Goal: Information Seeking & Learning: Learn about a topic

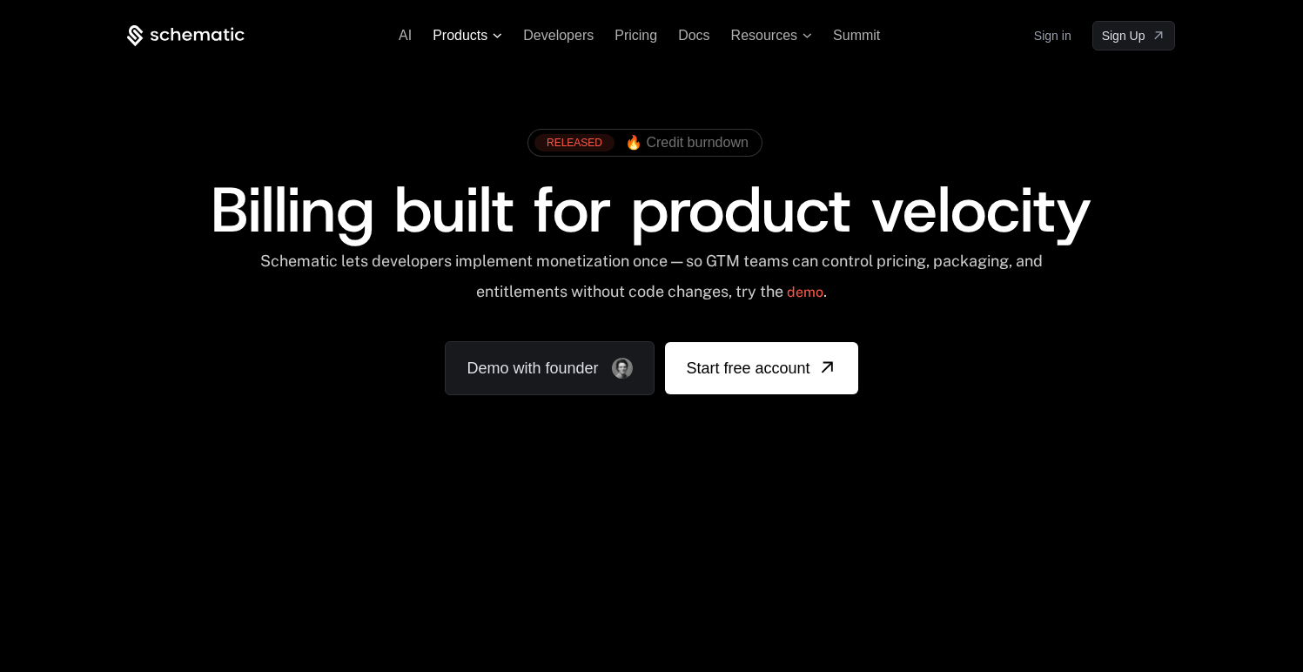
click at [494, 36] on icon at bounding box center [498, 35] width 10 height 5
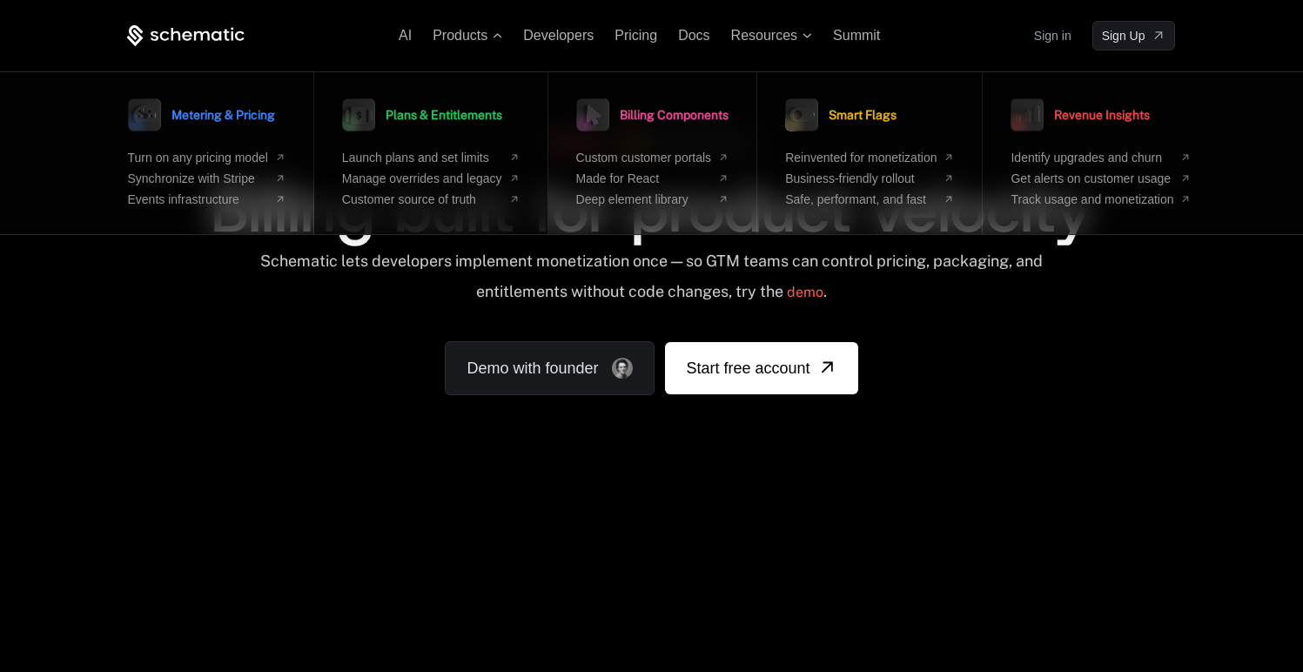
click at [419, 144] on div "Plans & Entitlements Launch plans and set limits Manage overrides and legacy Cu…" at bounding box center [431, 149] width 178 height 113
click at [438, 109] on span "Plans & Entitlements" at bounding box center [444, 115] width 117 height 12
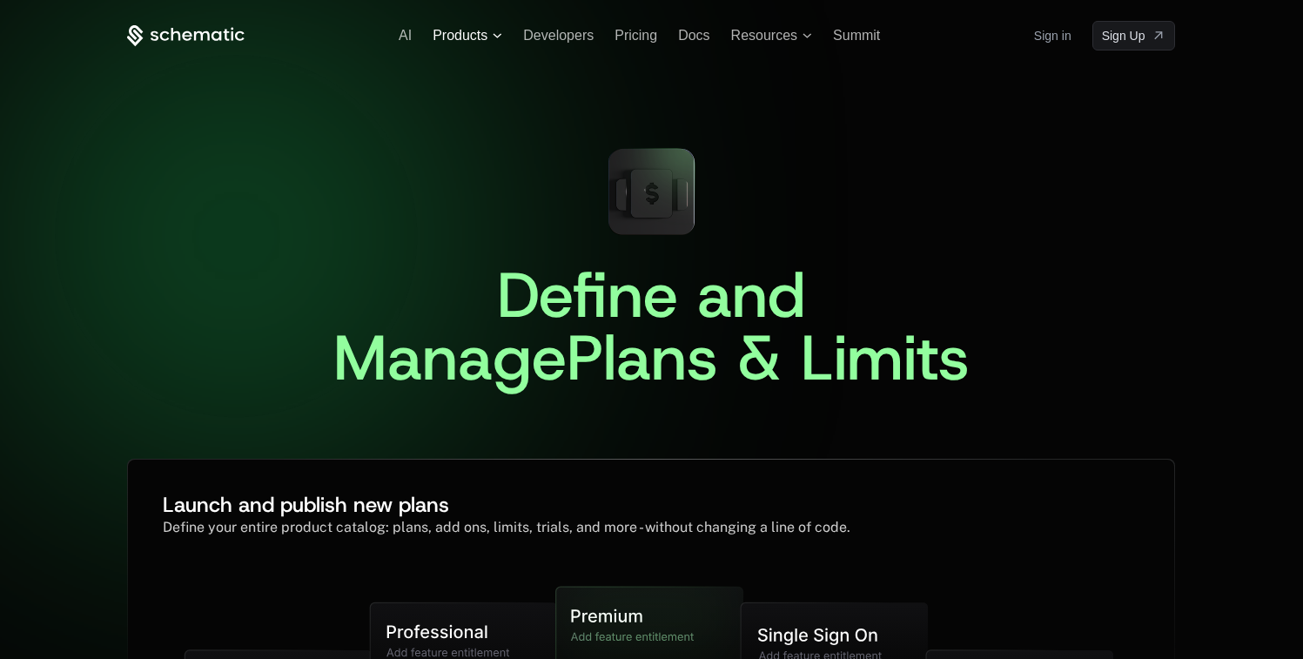
click at [474, 32] on span "Products" at bounding box center [460, 36] width 55 height 16
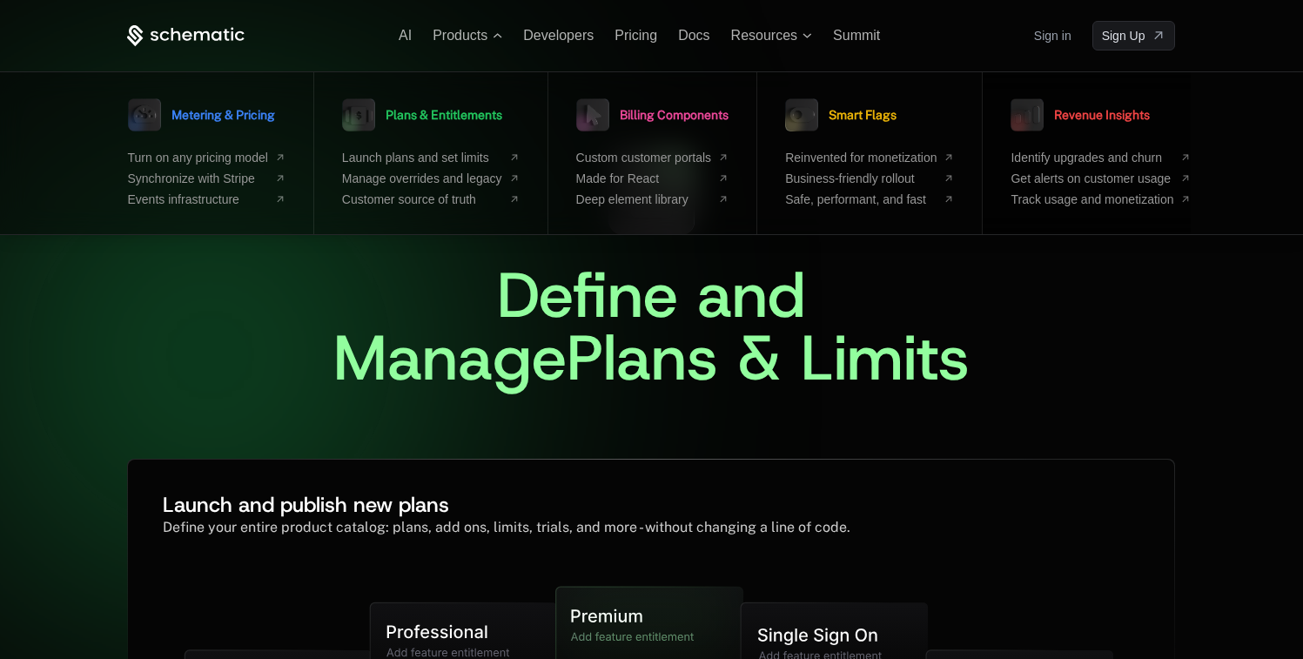
click at [1128, 114] on span "Revenue Insights" at bounding box center [1102, 115] width 96 height 12
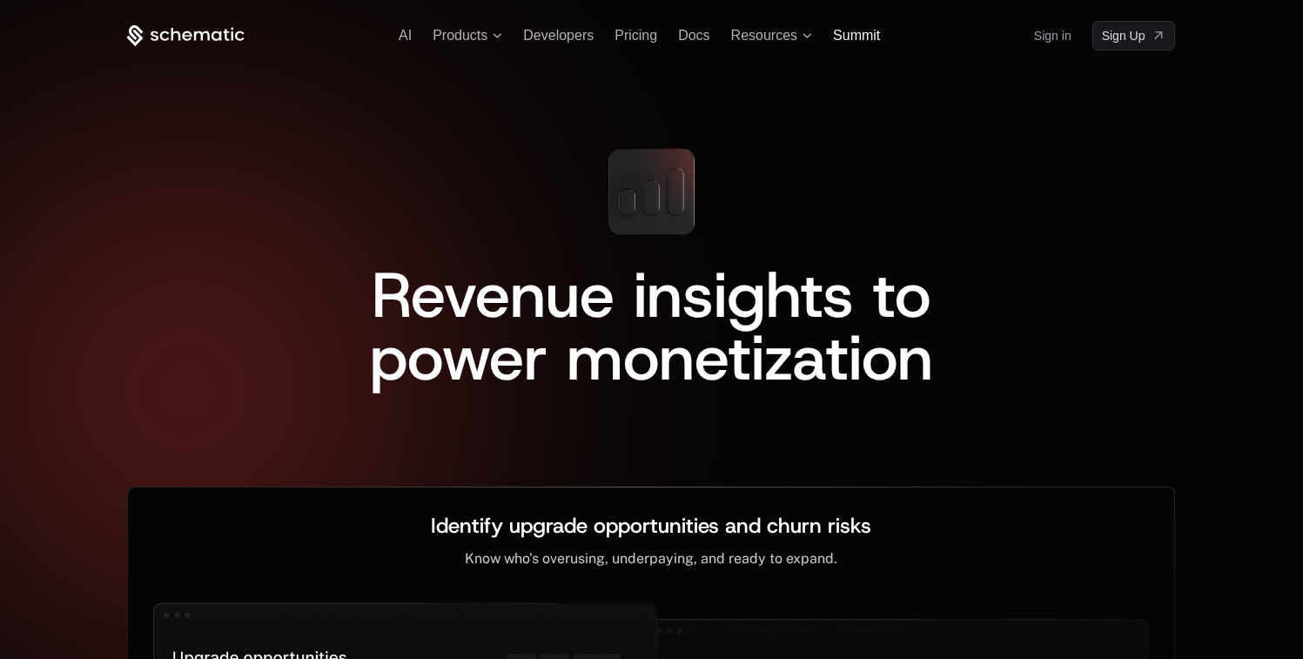
click at [843, 32] on span "Summit" at bounding box center [856, 35] width 47 height 15
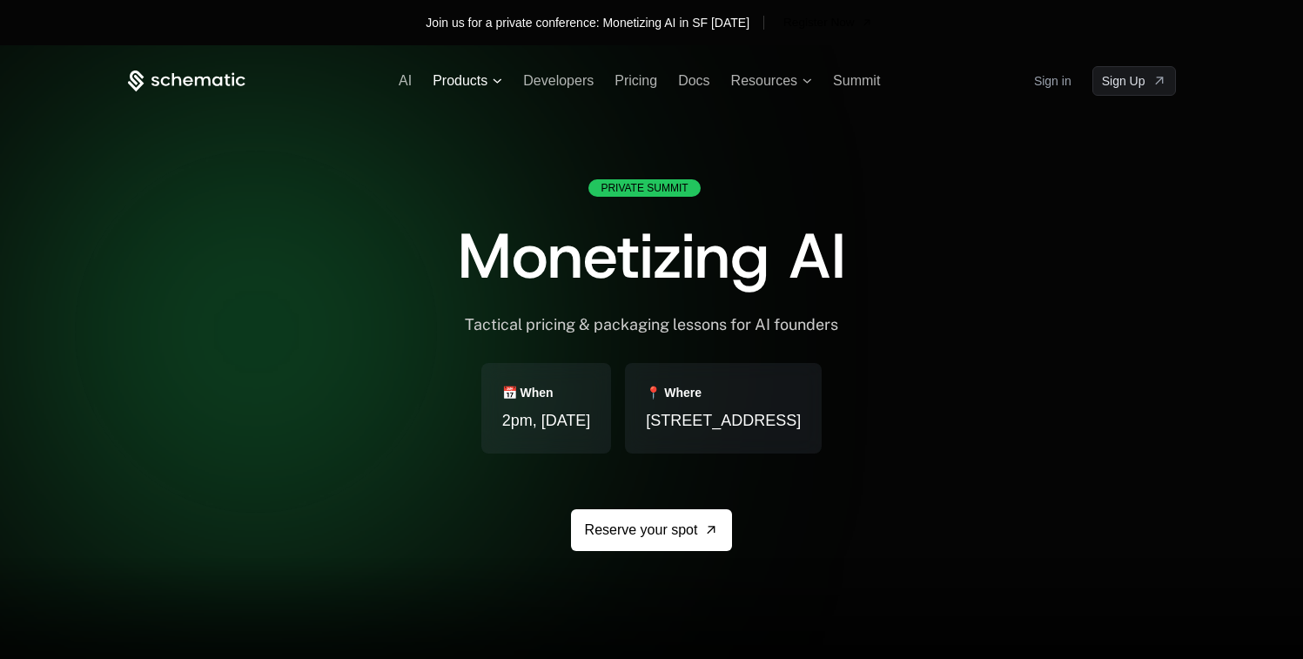
click at [474, 86] on span "Products" at bounding box center [460, 81] width 55 height 16
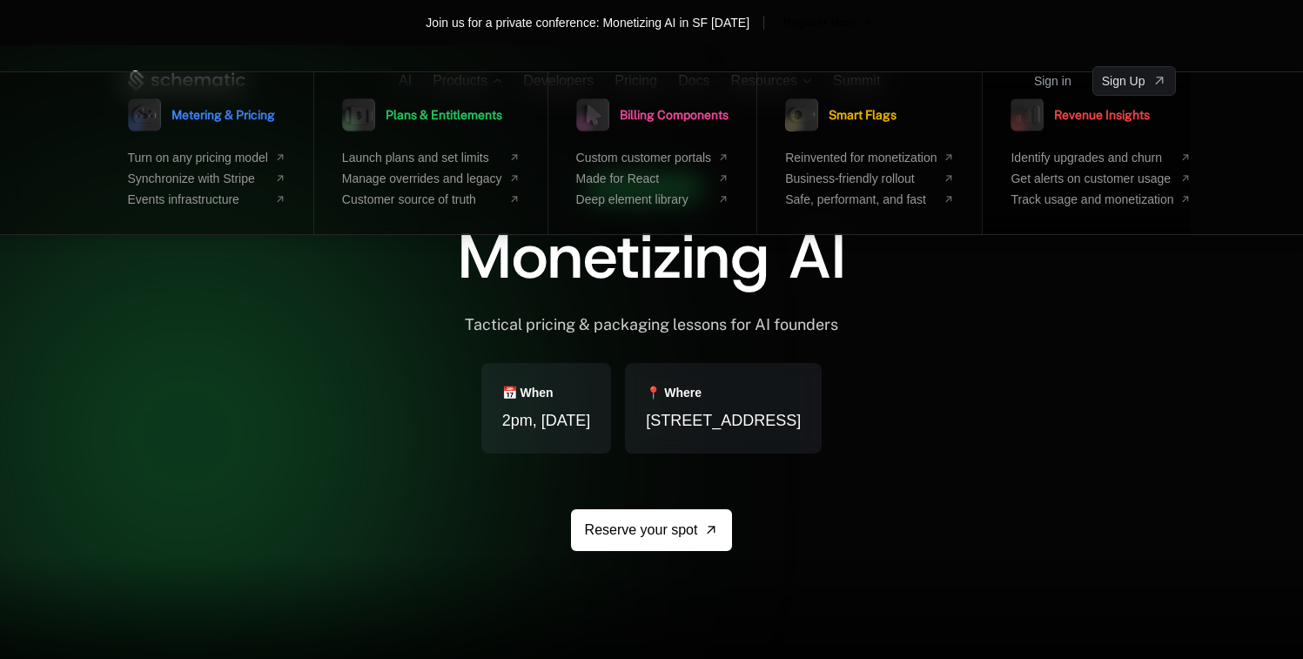
click at [1075, 131] on link "Revenue Insights" at bounding box center [1080, 115] width 139 height 44
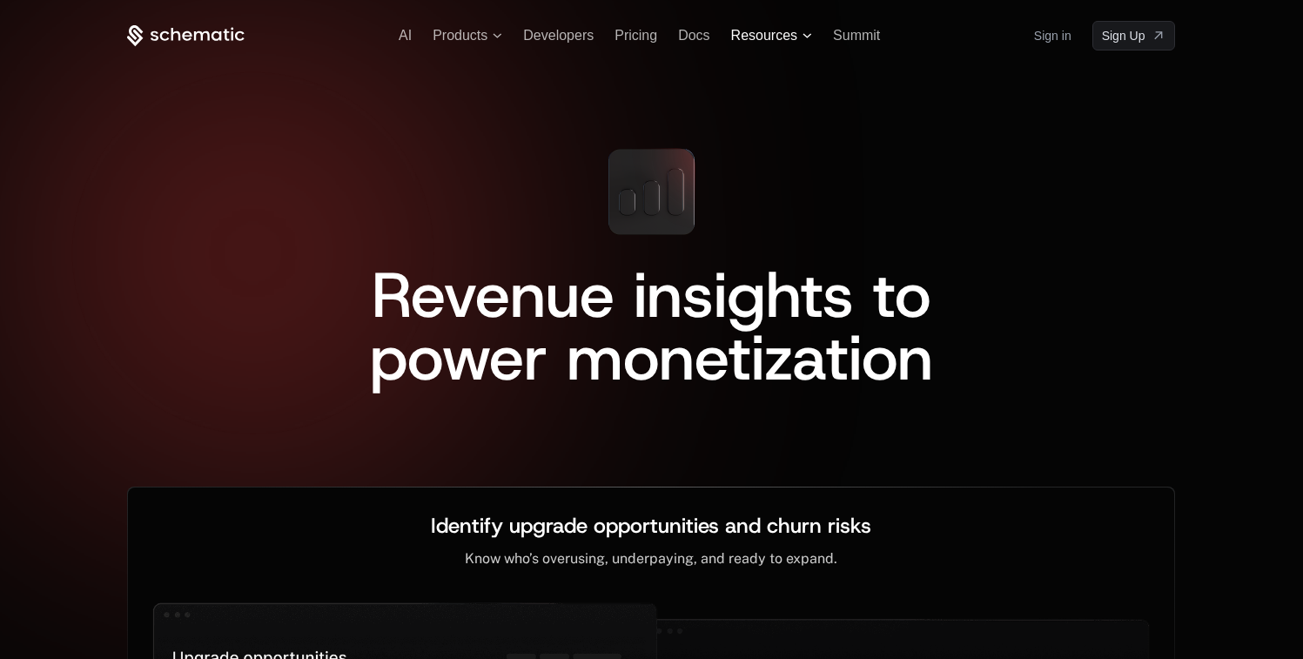
click at [785, 30] on span "Resources" at bounding box center [764, 36] width 66 height 16
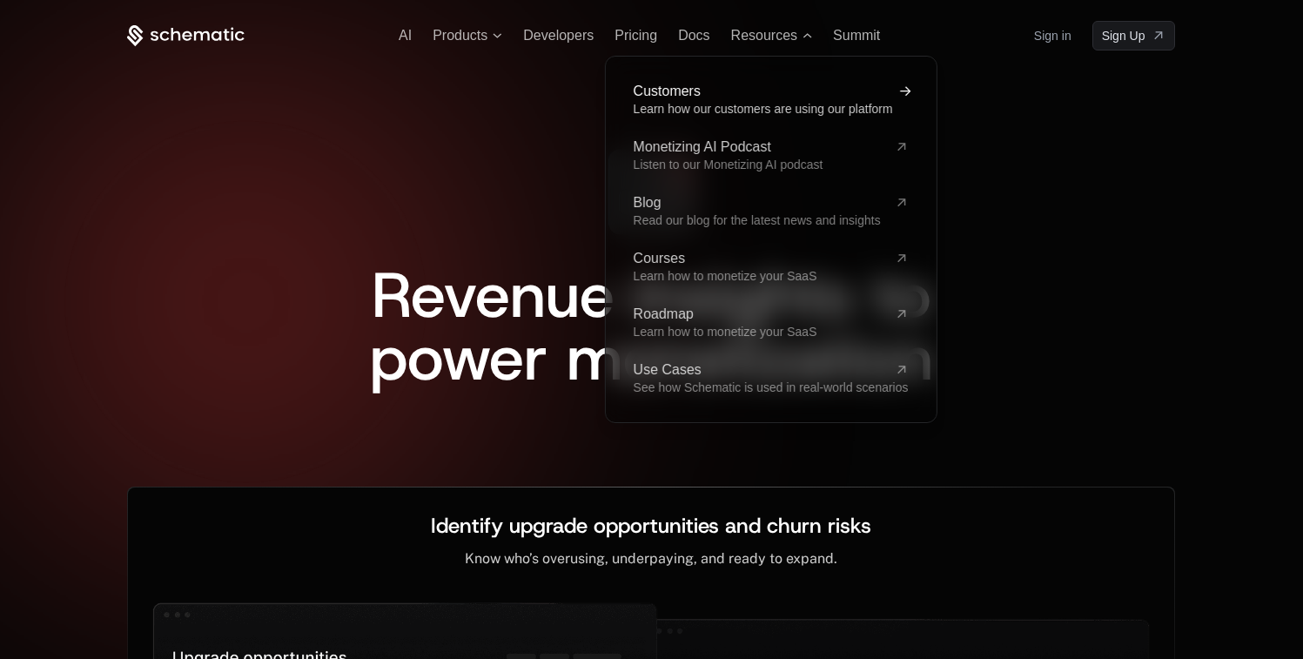
click at [730, 98] on span "Customers" at bounding box center [760, 91] width 254 height 14
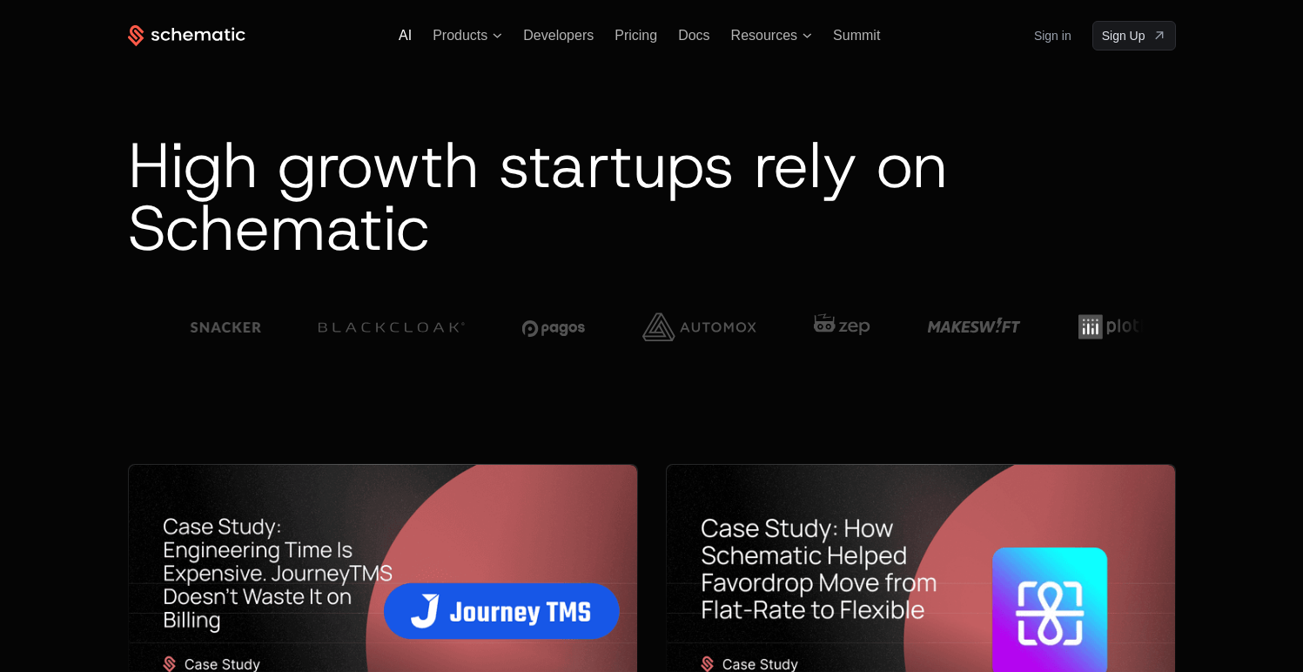
click at [409, 37] on span "AI" at bounding box center [405, 35] width 13 height 15
